Goal: Book appointment/travel/reservation

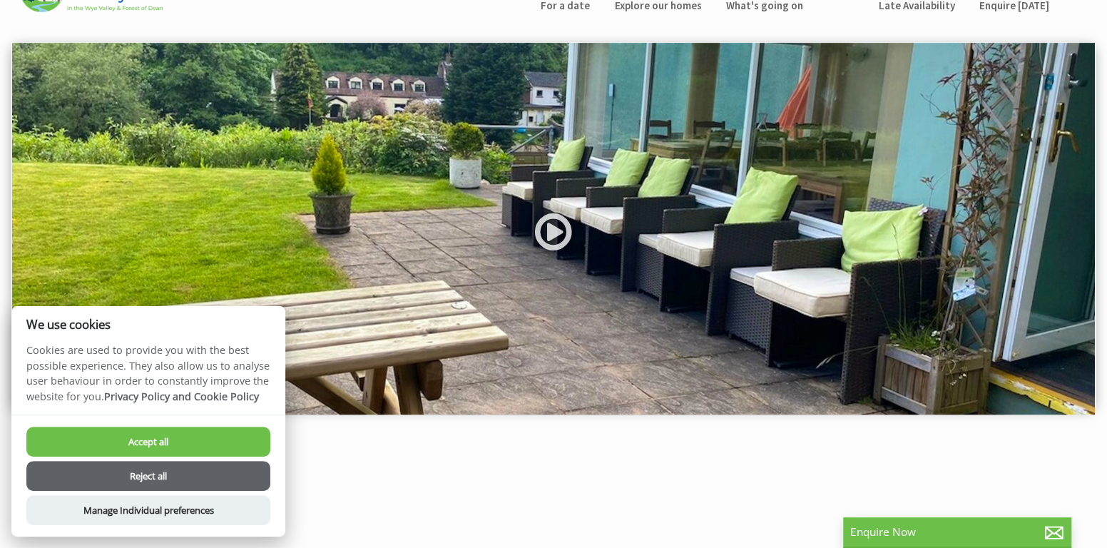
scroll to position [78, 0]
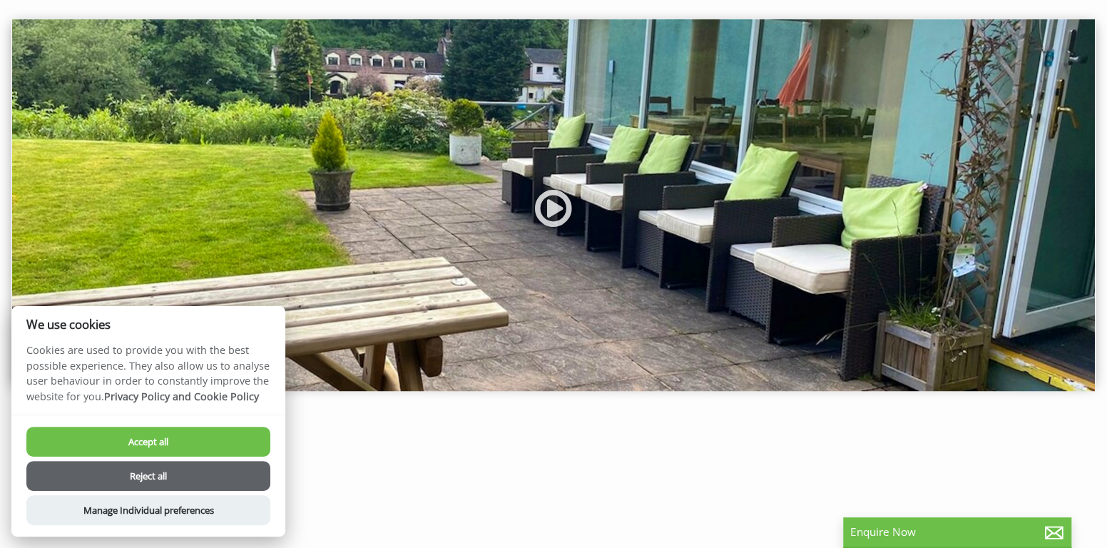
click at [130, 476] on button "Reject all" at bounding box center [148, 476] width 244 height 30
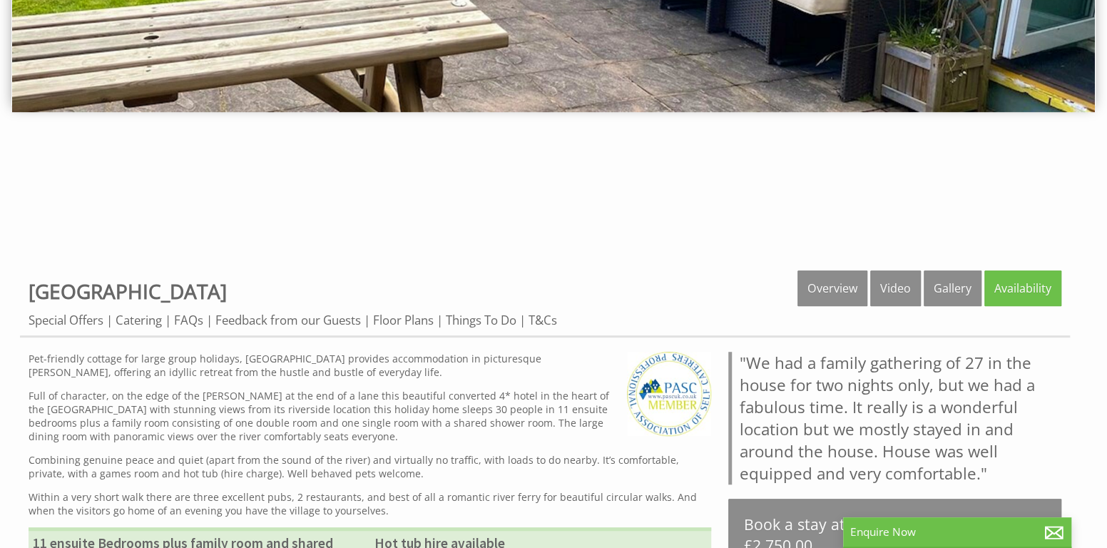
scroll to position [374, 0]
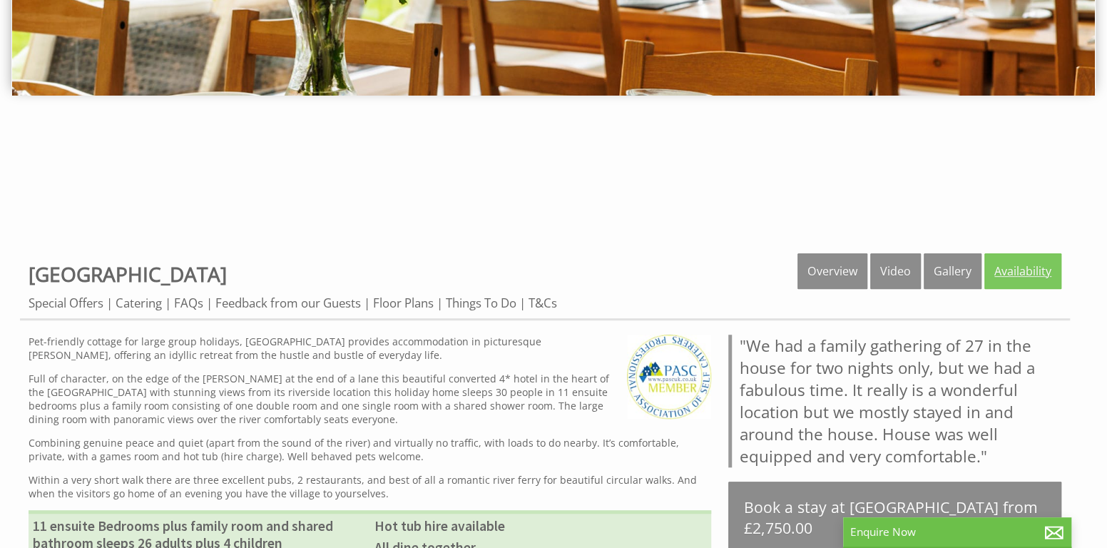
click at [1009, 275] on link "Availability" at bounding box center [1022, 271] width 77 height 36
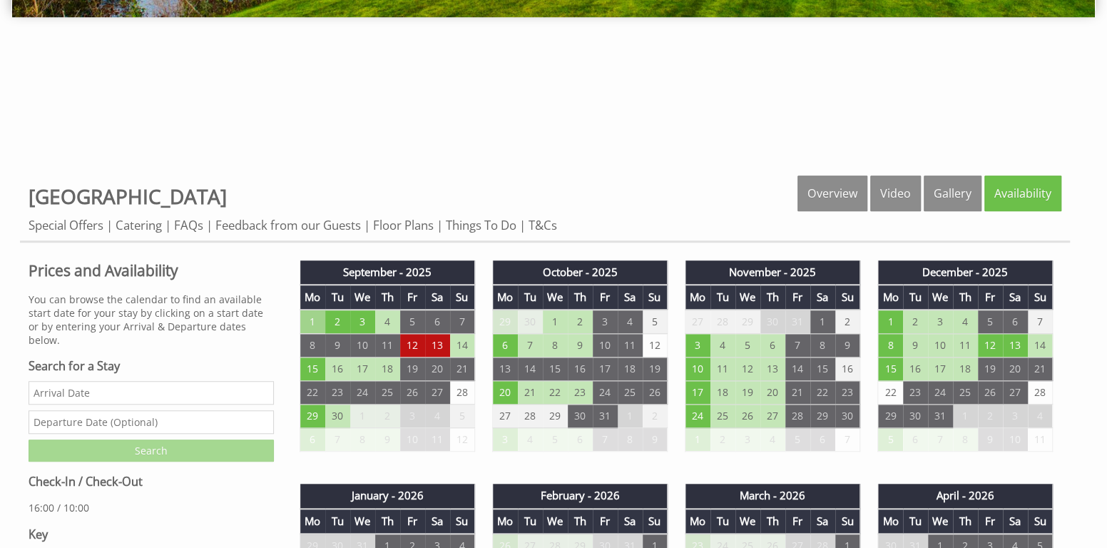
scroll to position [455, 0]
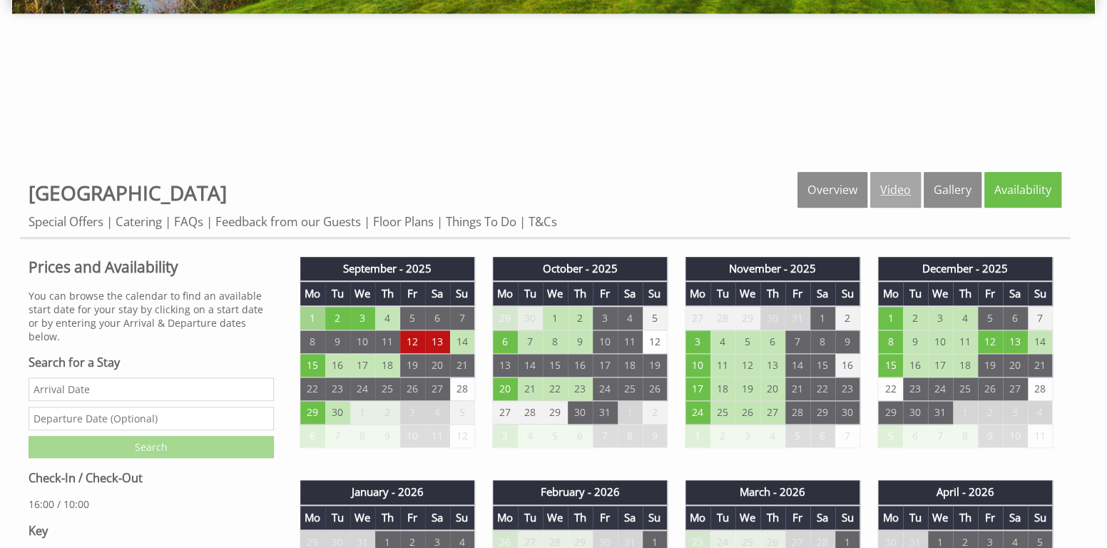
click at [892, 183] on link "Video" at bounding box center [895, 190] width 51 height 36
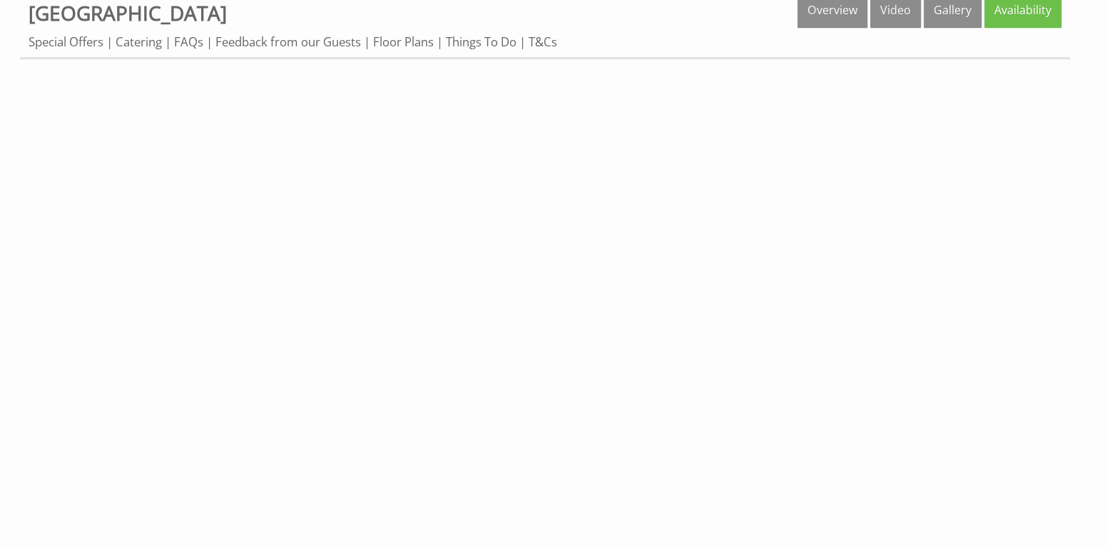
scroll to position [490, 0]
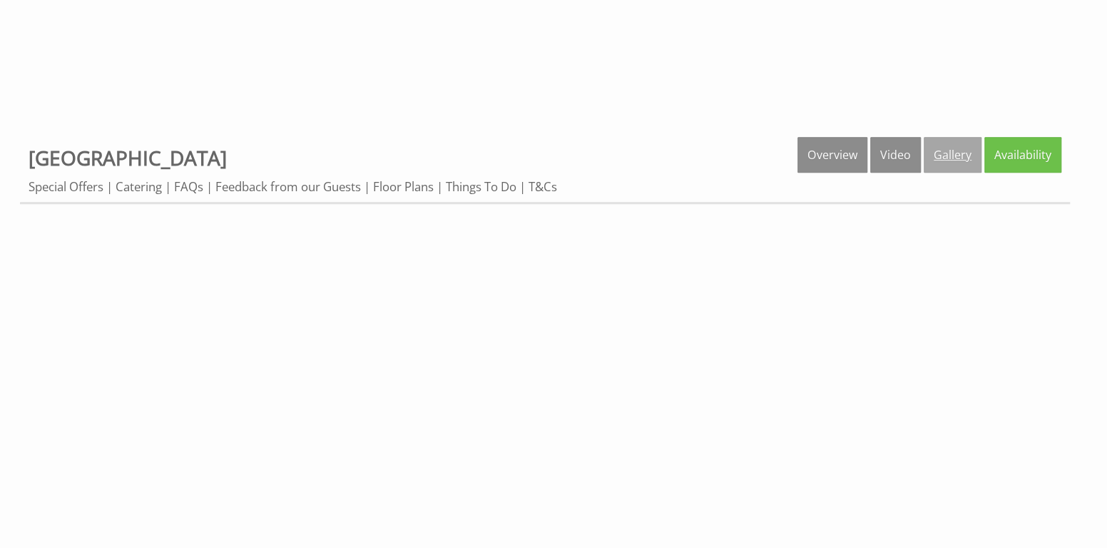
click at [945, 152] on link "Gallery" at bounding box center [953, 155] width 58 height 36
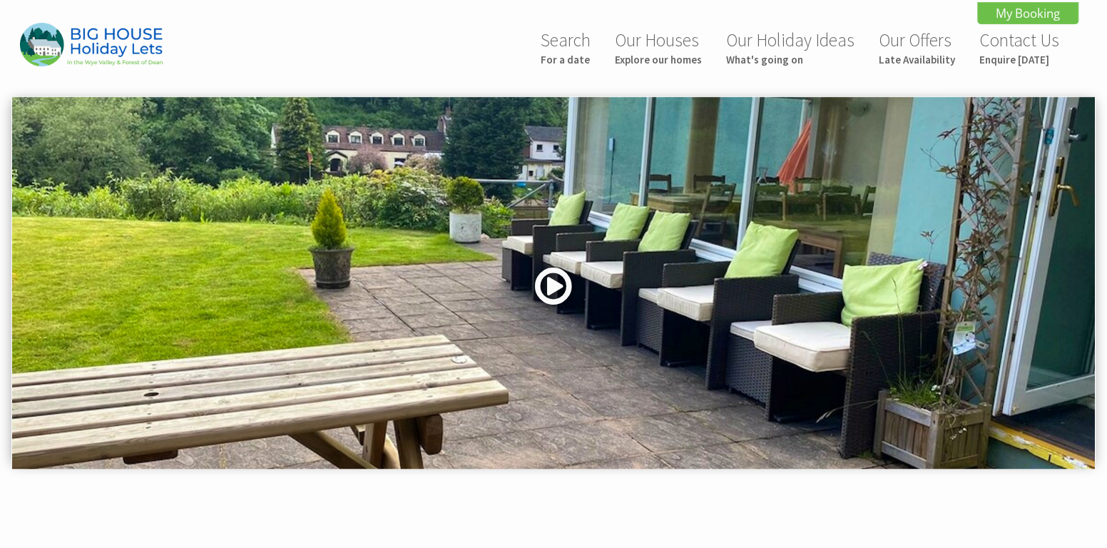
click at [551, 275] on link at bounding box center [553, 291] width 43 height 58
drag, startPoint x: 958, startPoint y: 350, endPoint x: 921, endPoint y: 178, distance: 176.6
click at [921, 178] on img at bounding box center [553, 283] width 1083 height 372
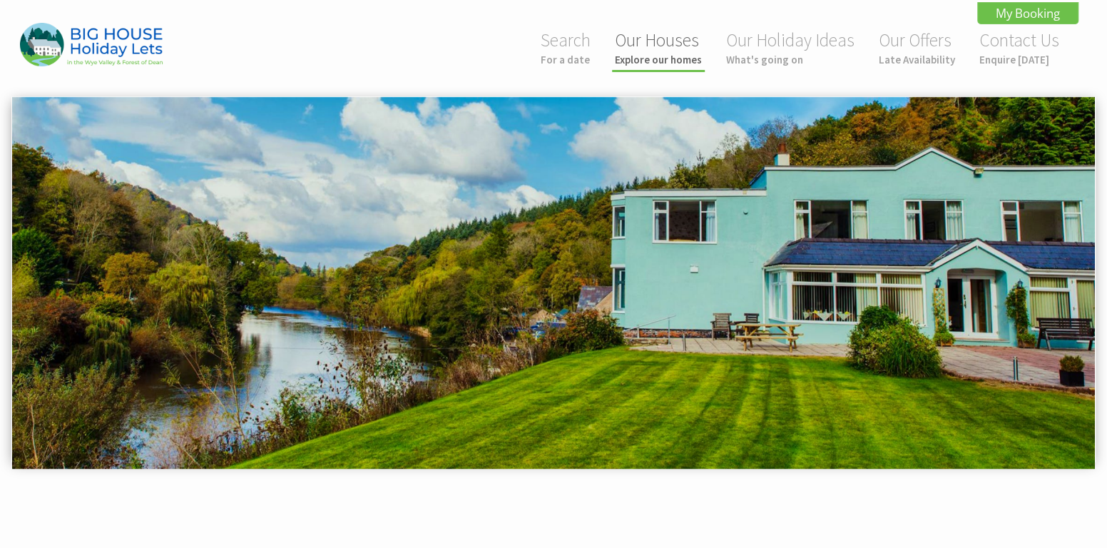
click at [641, 58] on small "Explore our homes" at bounding box center [658, 60] width 87 height 14
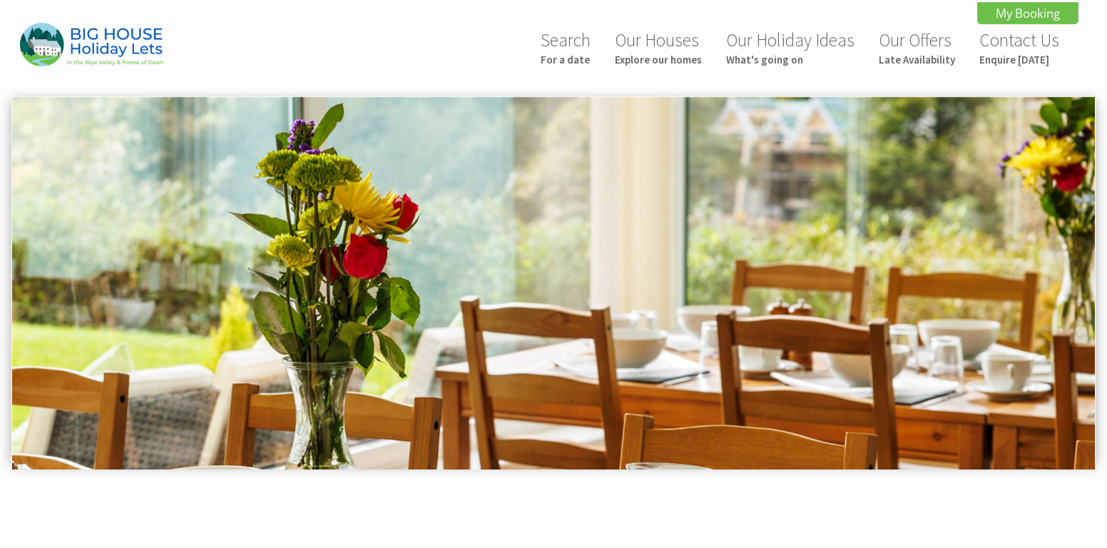
scroll to position [706, 0]
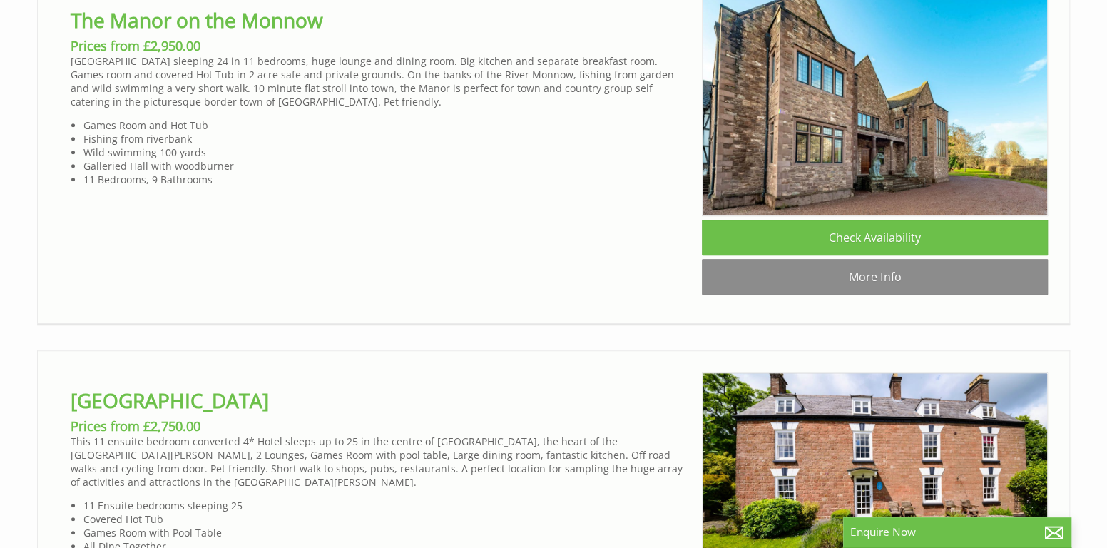
scroll to position [3639, 0]
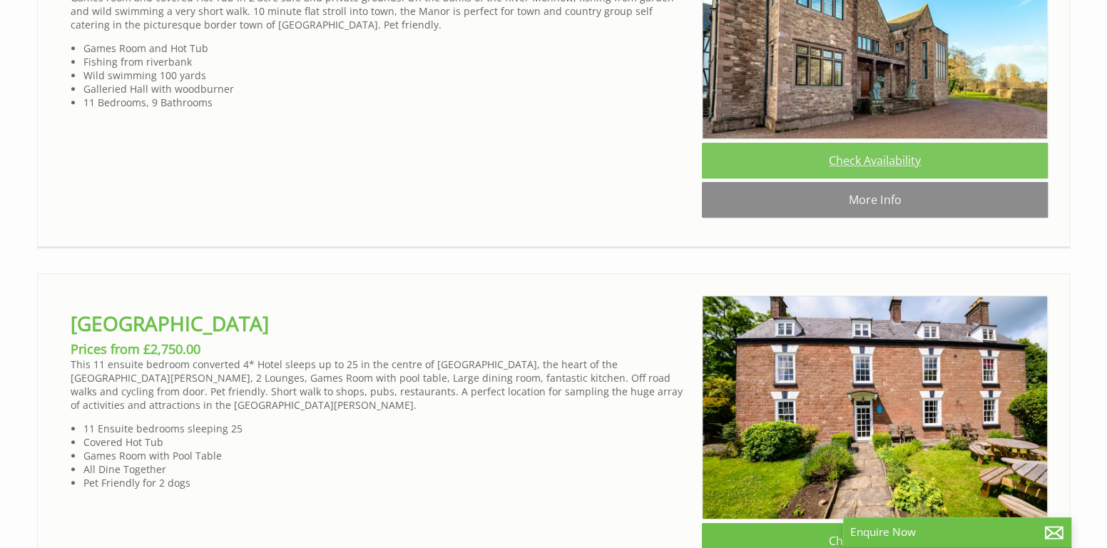
click at [862, 178] on link "Check Availability" at bounding box center [875, 161] width 346 height 36
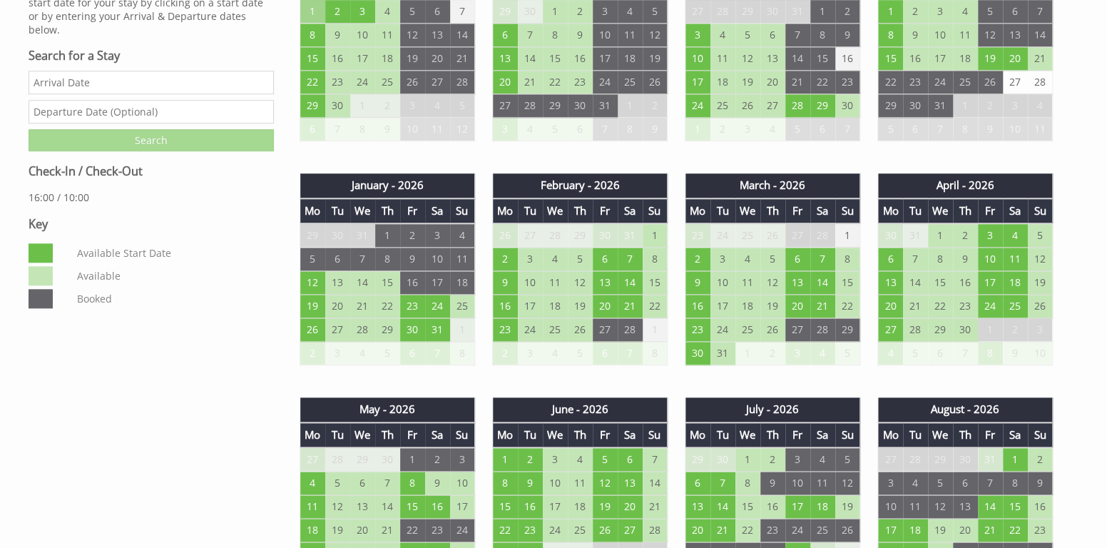
scroll to position [810, 0]
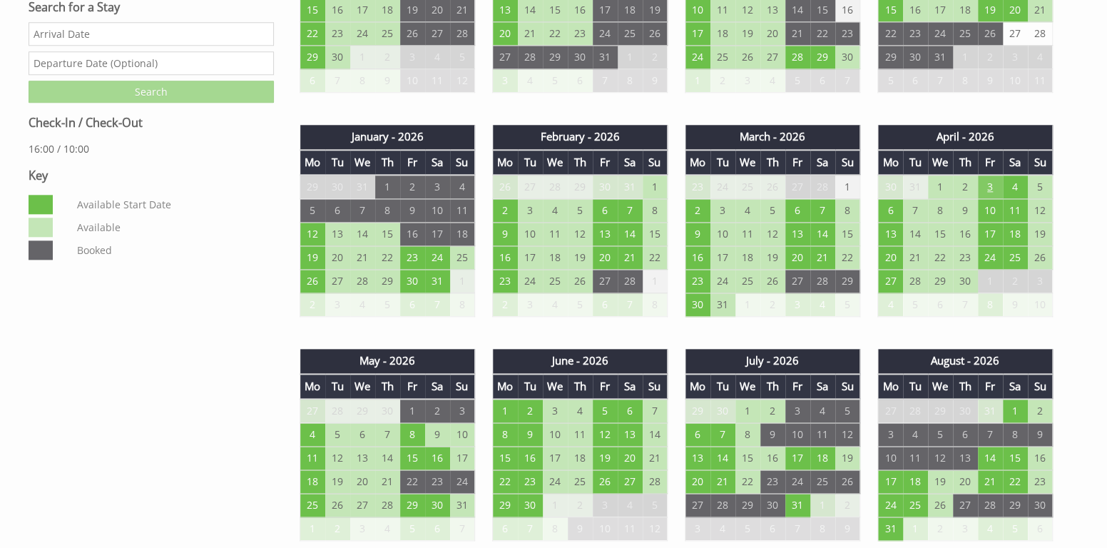
click at [987, 181] on td "3" at bounding box center [990, 187] width 25 height 24
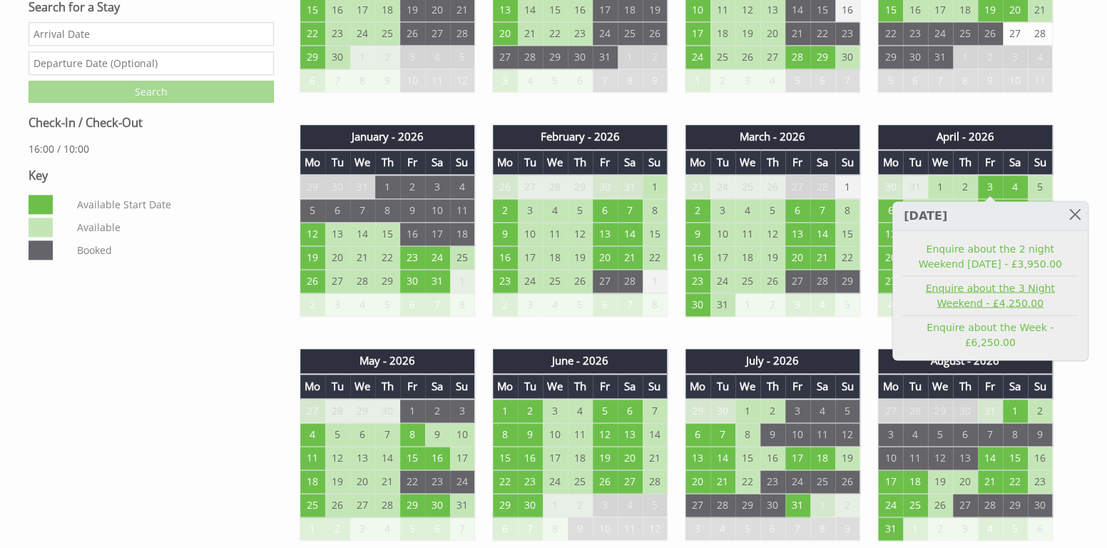
click at [982, 294] on link "Enquire about the 3 Night Weekend - £4,250.00" at bounding box center [989, 295] width 175 height 30
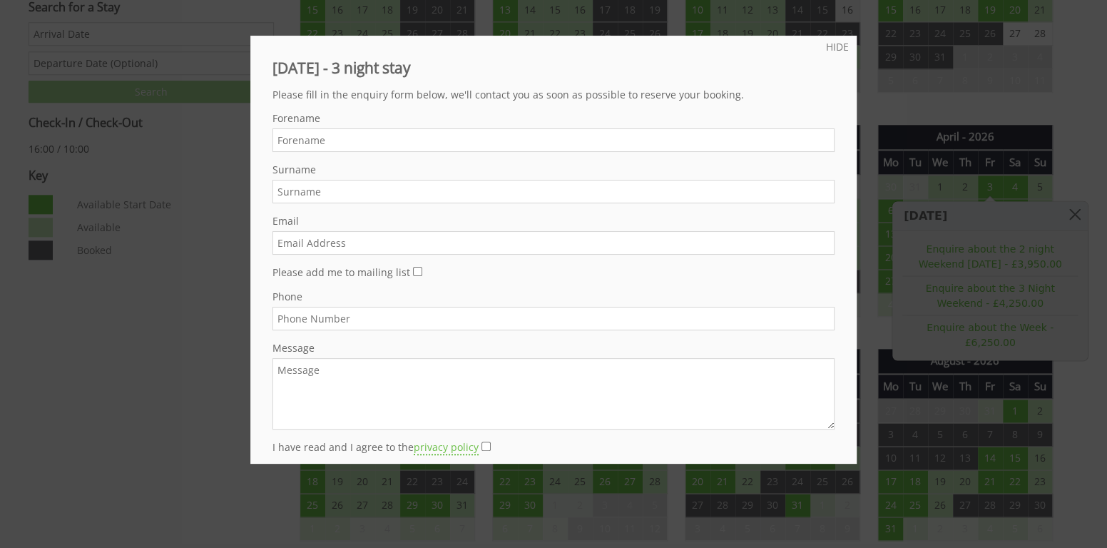
click at [156, 318] on div at bounding box center [553, 274] width 1107 height 548
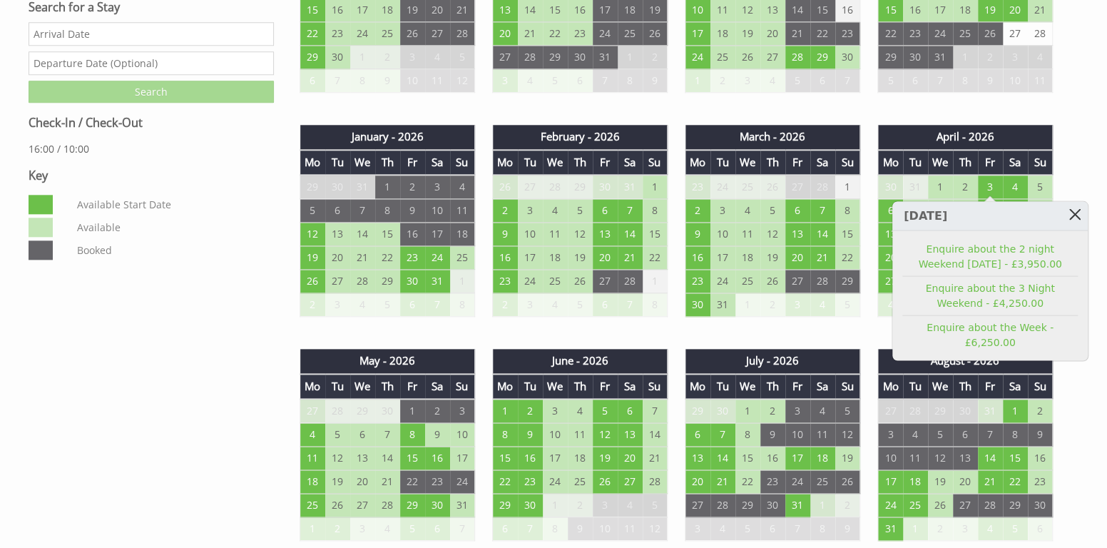
click at [1074, 213] on link at bounding box center [1075, 213] width 25 height 25
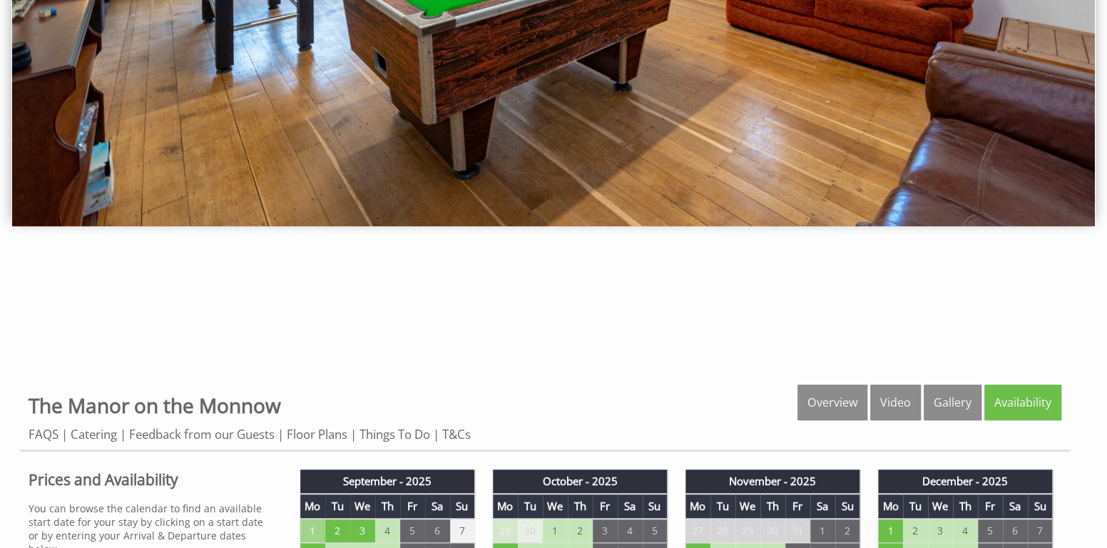
scroll to position [285, 0]
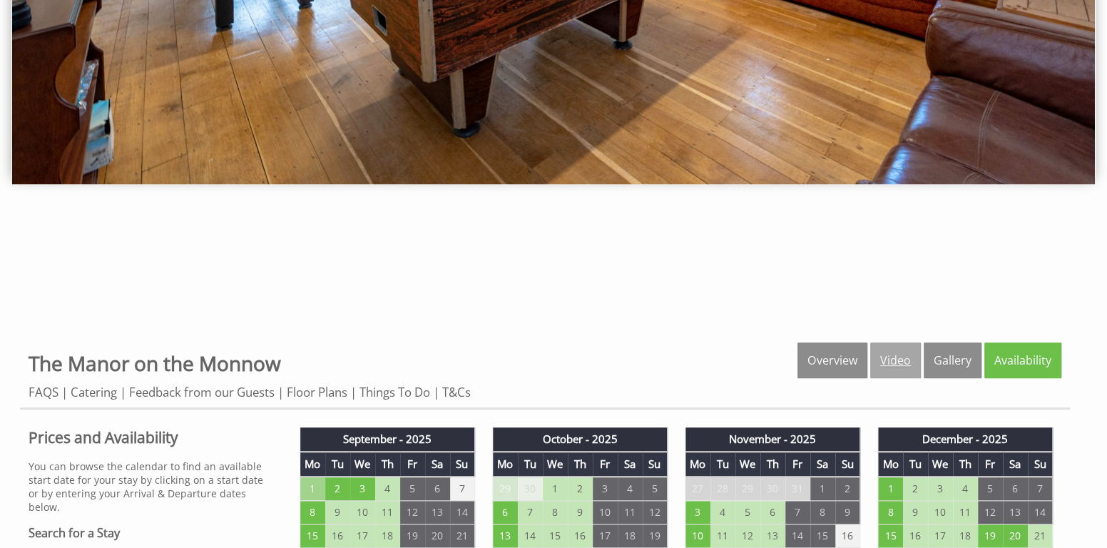
click at [888, 359] on link "Video" at bounding box center [895, 360] width 51 height 36
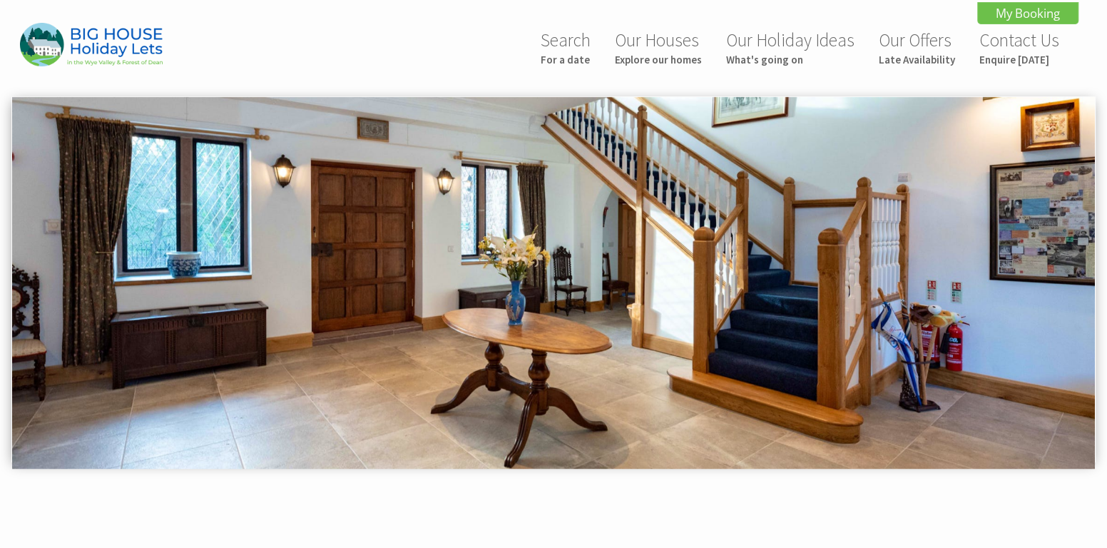
click at [611, 344] on img at bounding box center [553, 283] width 1083 height 372
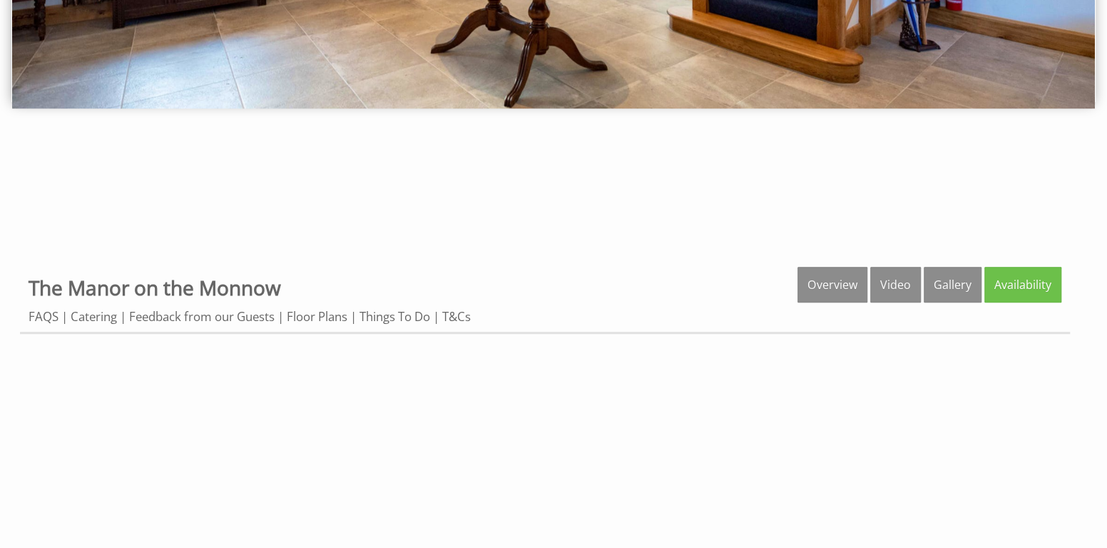
scroll to position [365, 0]
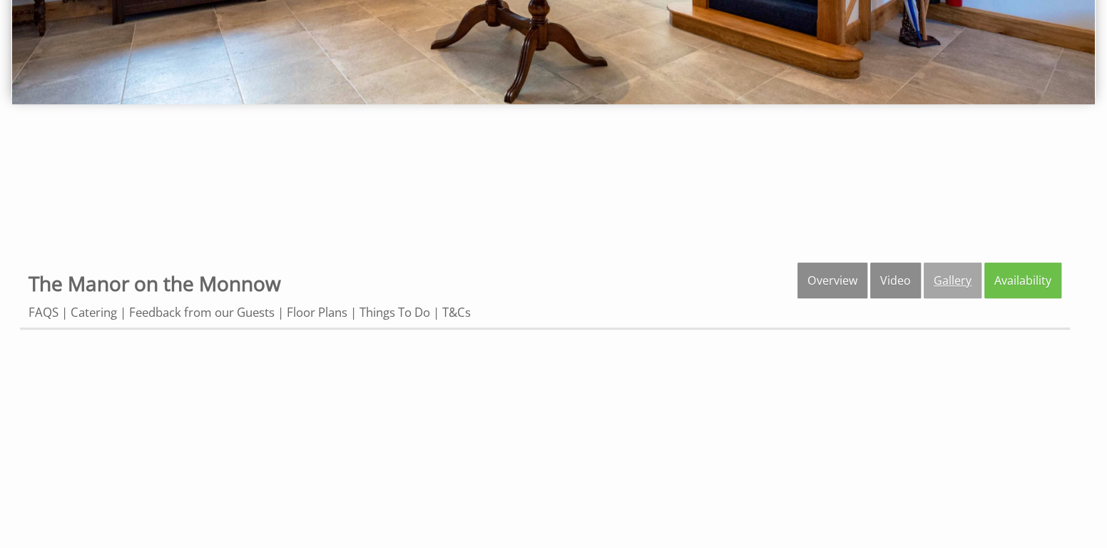
click at [952, 280] on link "Gallery" at bounding box center [953, 281] width 58 height 36
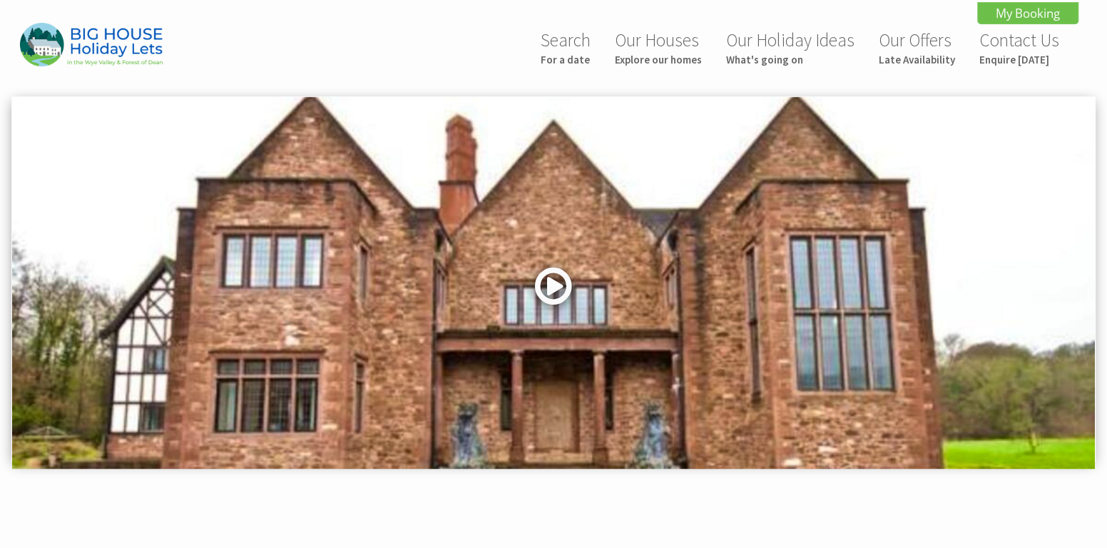
click at [539, 284] on link at bounding box center [553, 291] width 43 height 58
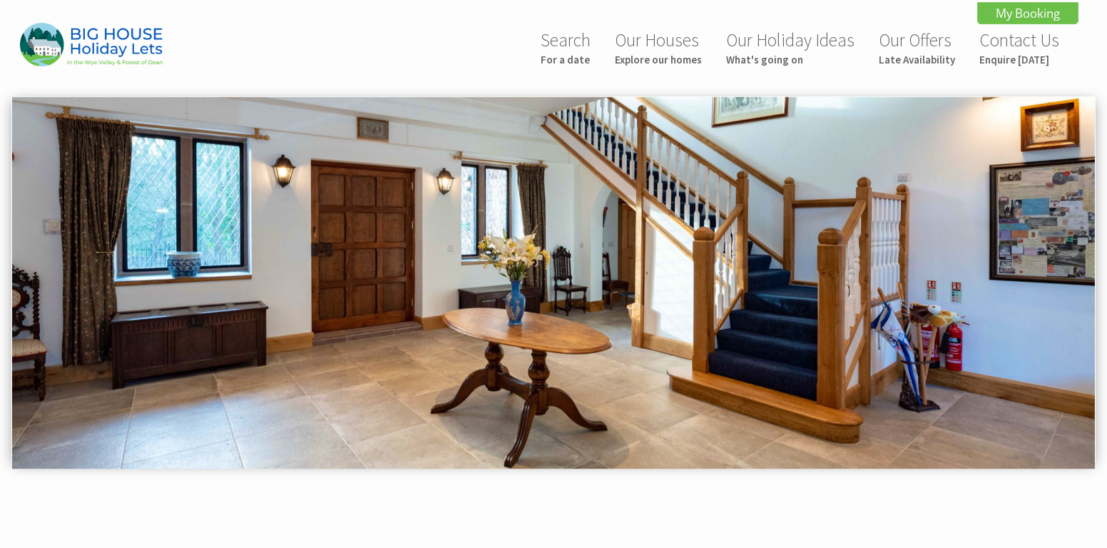
scroll to position [706, 0]
